Goal: Information Seeking & Learning: Learn about a topic

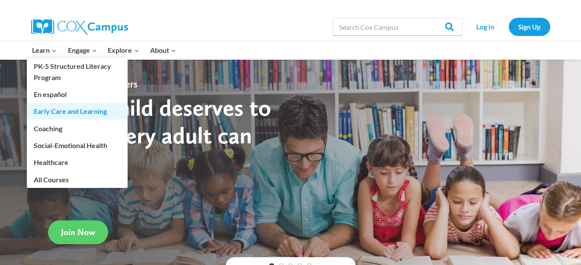
click at [65, 111] on link "Early Care and Learning" at bounding box center [77, 111] width 101 height 16
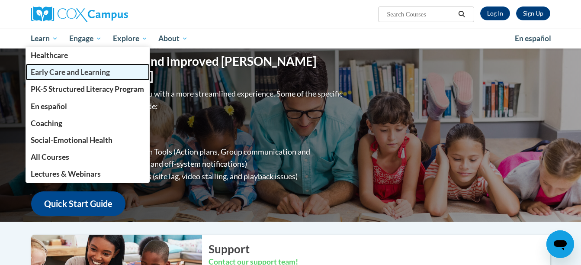
click at [69, 73] on span "Early Care and Learning" at bounding box center [70, 71] width 79 height 9
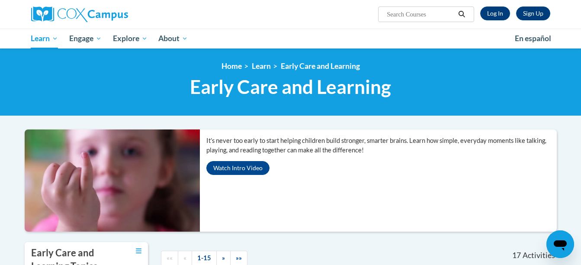
click at [404, 15] on input "Search..." at bounding box center [420, 14] width 69 height 10
type input "behavior"
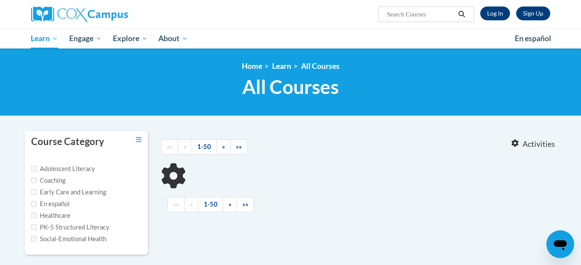
type input "behavior"
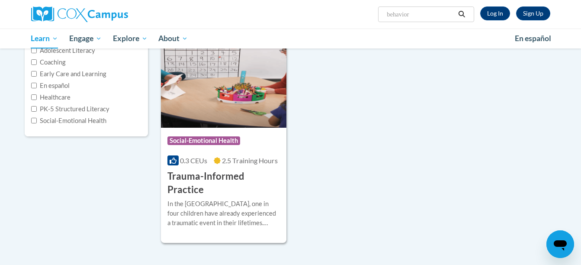
scroll to position [116, 0]
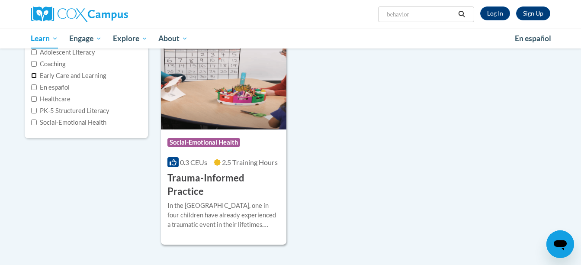
click at [33, 75] on input "Early Care and Learning" at bounding box center [34, 76] width 6 height 6
checkbox input "true"
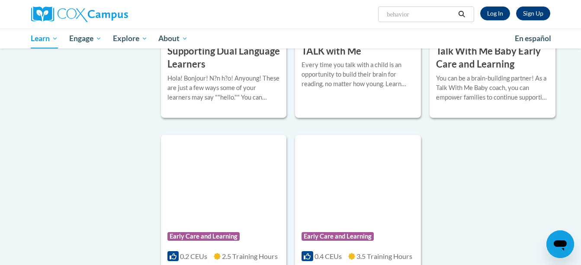
scroll to position [1182, 0]
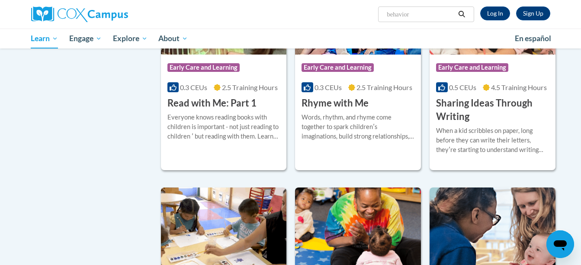
scroll to position [895, 0]
